Goal: Use online tool/utility: Utilize a website feature to perform a specific function

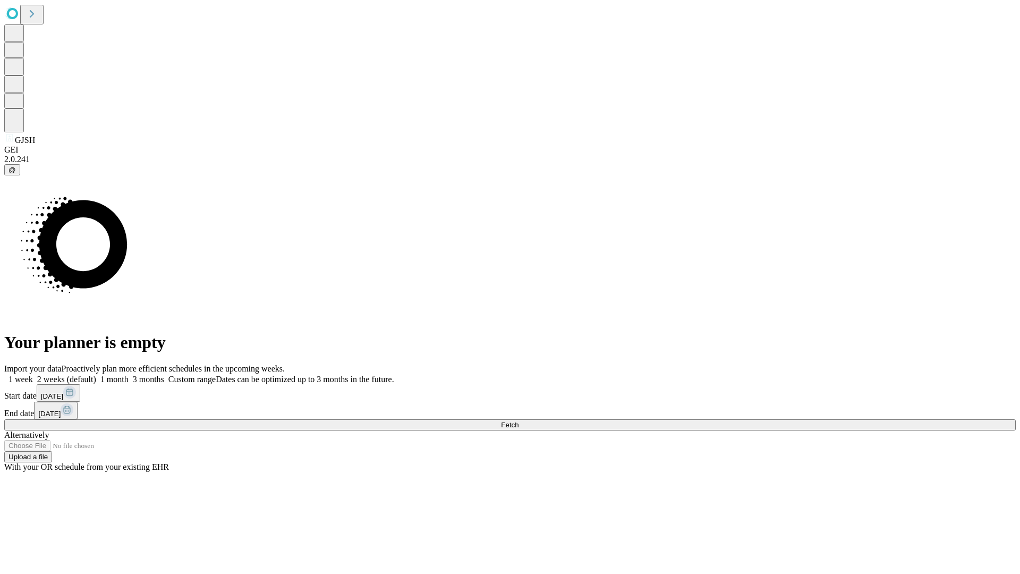
click at [518, 421] on span "Fetch" at bounding box center [510, 425] width 18 height 8
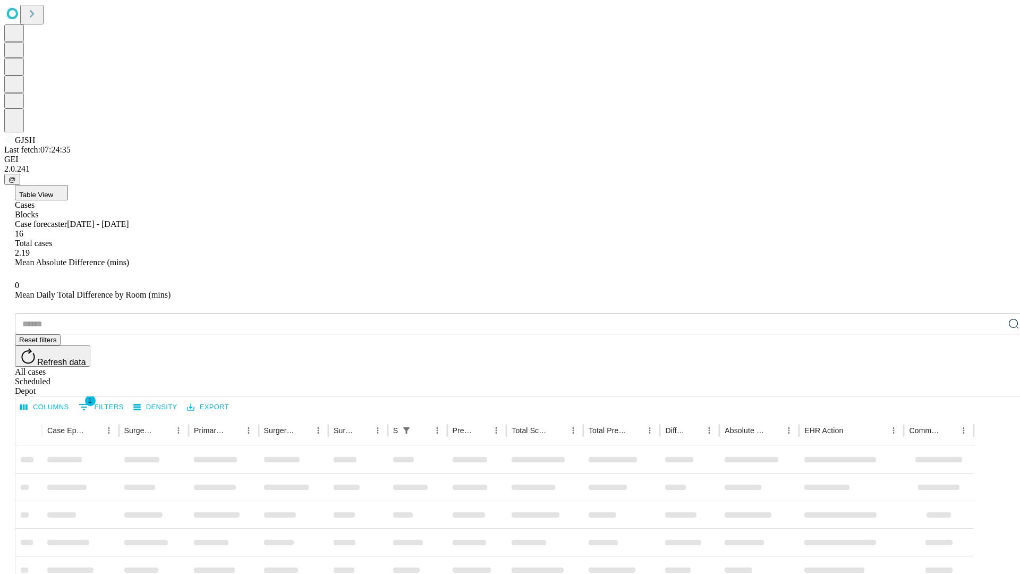
click at [53, 191] on span "Table View" at bounding box center [36, 195] width 34 height 8
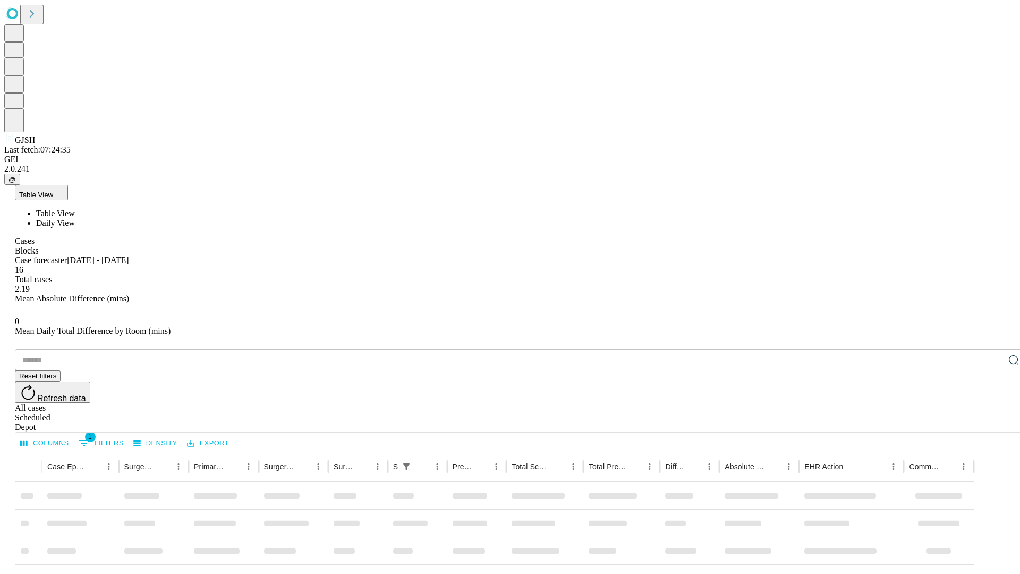
click at [75, 218] on span "Daily View" at bounding box center [55, 222] width 39 height 9
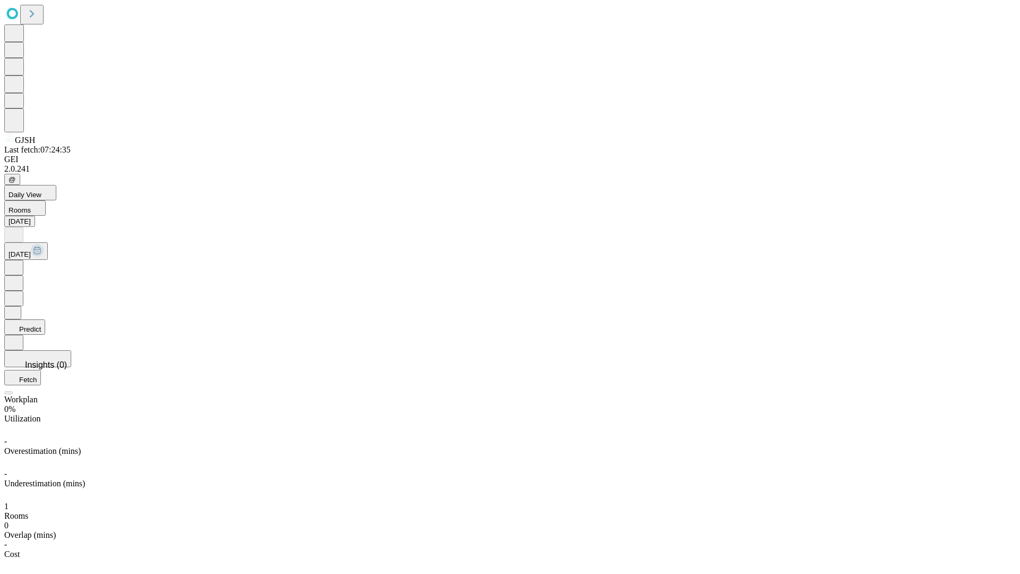
click at [45, 319] on button "Predict" at bounding box center [24, 326] width 41 height 15
